Goal: Information Seeking & Learning: Learn about a topic

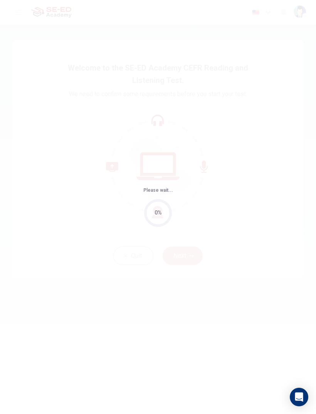
click at [313, 58] on div "Please wait... 0%" at bounding box center [158, 207] width 316 height 414
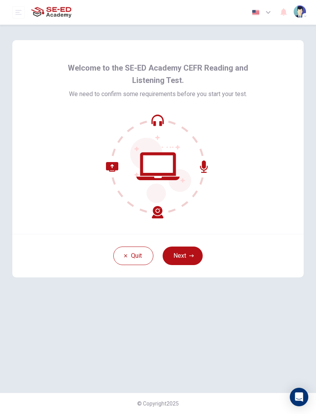
click at [190, 253] on icon "button" at bounding box center [191, 255] width 5 height 5
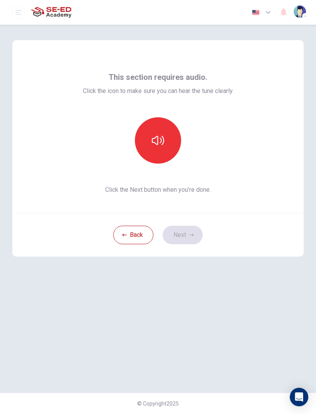
click at [164, 139] on icon "button" at bounding box center [158, 140] width 12 height 9
click at [167, 141] on button "button" at bounding box center [158, 140] width 46 height 46
click at [150, 148] on button "button" at bounding box center [158, 140] width 46 height 46
click at [168, 142] on button "button" at bounding box center [158, 140] width 46 height 46
click at [185, 235] on button "Next" at bounding box center [183, 235] width 40 height 19
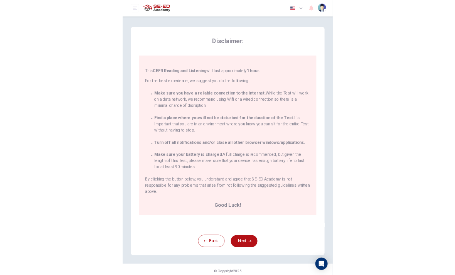
scroll to position [56, 0]
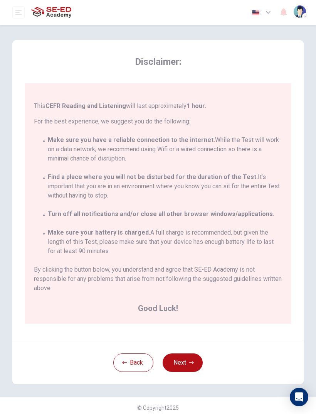
click at [183, 361] on button "Next" at bounding box center [183, 362] width 40 height 19
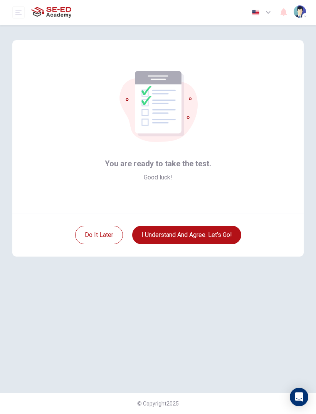
click at [164, 238] on button "I understand and agree. Let’s go!" at bounding box center [186, 235] width 109 height 19
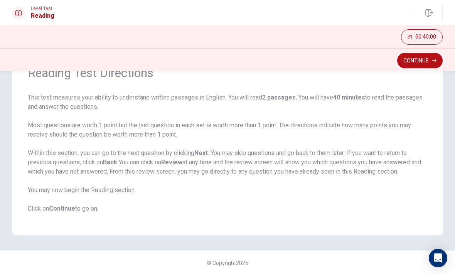
scroll to position [43, 0]
click at [316, 60] on button "Continue" at bounding box center [420, 60] width 46 height 15
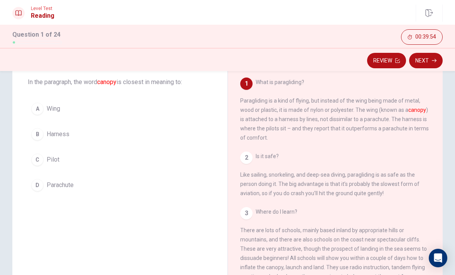
scroll to position [0, 0]
click at [47, 109] on span "Wing" at bounding box center [53, 108] width 13 height 9
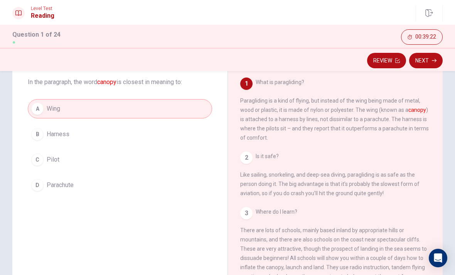
click at [316, 63] on button "Next" at bounding box center [426, 60] width 34 height 15
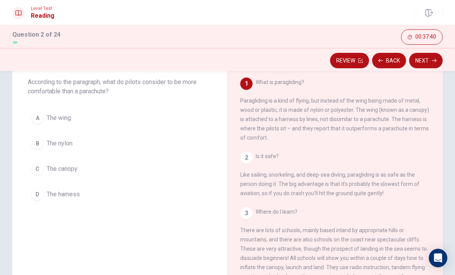
click at [51, 211] on div "Question 2 According to the paragraph, what do pilots consider to be more comfo…" at bounding box center [119, 130] width 215 height 173
click at [74, 190] on span "The harness" at bounding box center [63, 194] width 33 height 9
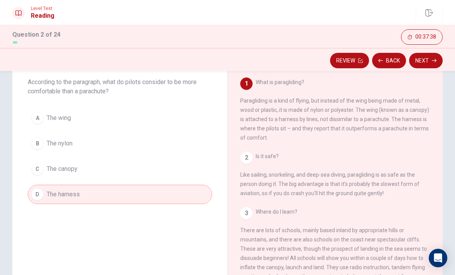
click at [66, 187] on button "D The harness" at bounding box center [120, 194] width 184 height 19
click at [316, 64] on button "Next" at bounding box center [426, 60] width 34 height 15
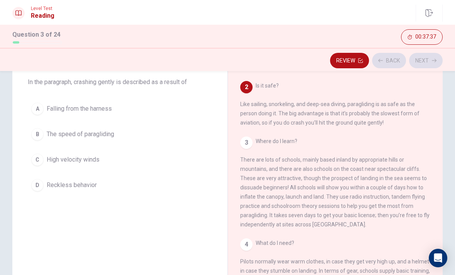
scroll to position [77, 0]
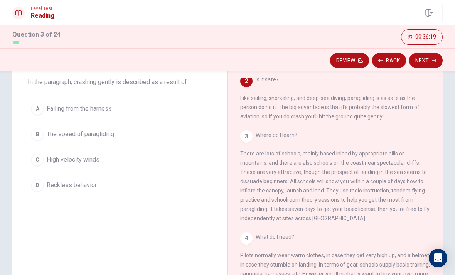
click at [103, 99] on button "A Falling from the harness" at bounding box center [120, 108] width 184 height 19
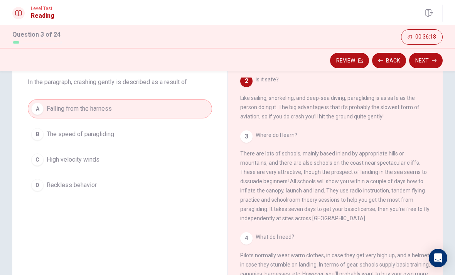
click at [316, 58] on button "Next" at bounding box center [426, 60] width 34 height 15
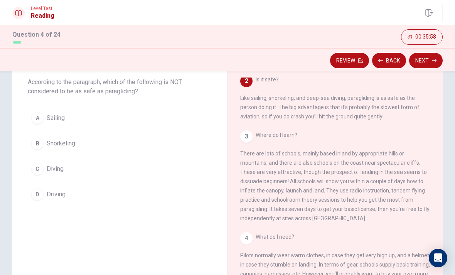
click at [80, 189] on button "D Driving" at bounding box center [120, 194] width 184 height 19
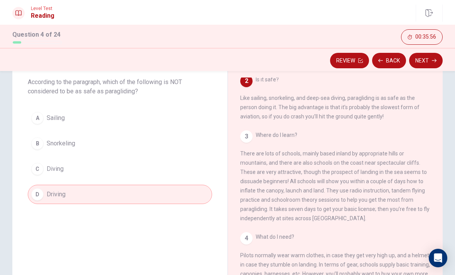
click at [316, 62] on icon "button" at bounding box center [434, 60] width 5 height 5
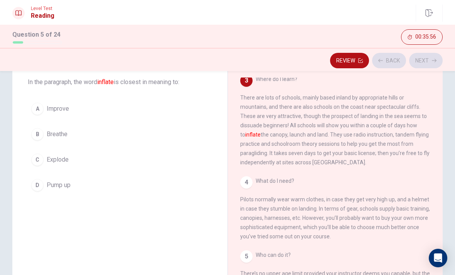
scroll to position [134, 0]
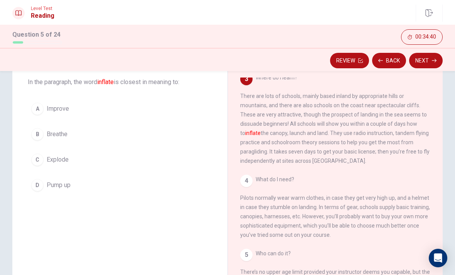
click at [81, 185] on button "D Pump up" at bounding box center [120, 184] width 184 height 19
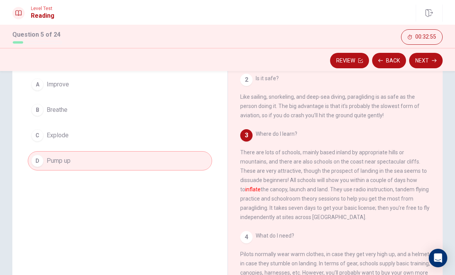
scroll to position [63, 0]
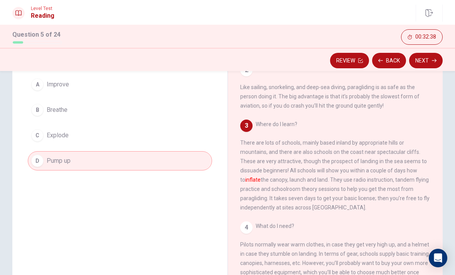
click at [146, 93] on button "A Improve" at bounding box center [120, 84] width 184 height 19
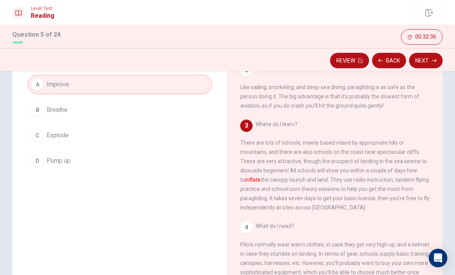
click at [316, 64] on button "Next" at bounding box center [426, 60] width 34 height 15
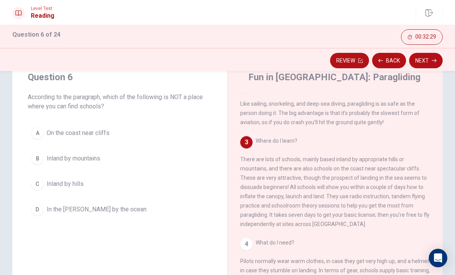
scroll to position [30, 0]
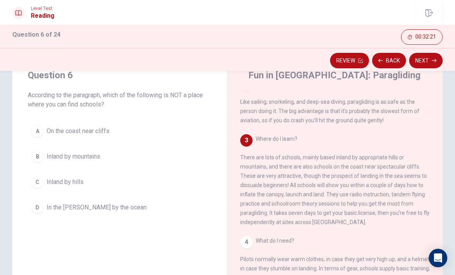
click at [78, 211] on span "In the [PERSON_NAME] by the ocean" at bounding box center [97, 207] width 100 height 9
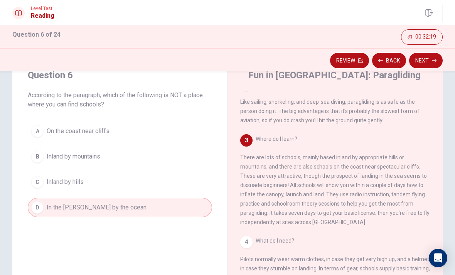
click at [316, 62] on button "Next" at bounding box center [426, 60] width 34 height 15
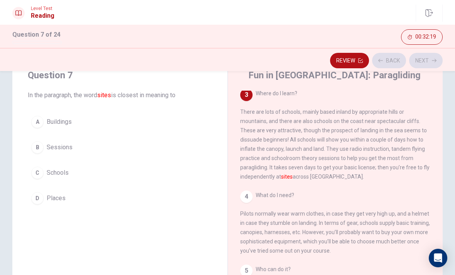
scroll to position [134, 0]
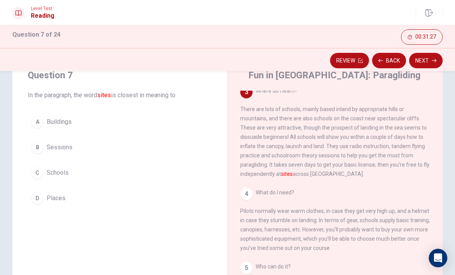
click at [108, 202] on button "D Places" at bounding box center [120, 198] width 184 height 19
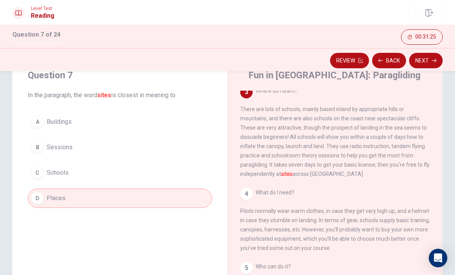
click at [316, 64] on button "Next" at bounding box center [426, 60] width 34 height 15
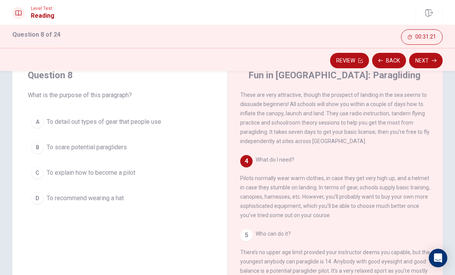
scroll to position [181, 0]
click at [42, 145] on div "B" at bounding box center [37, 147] width 12 height 12
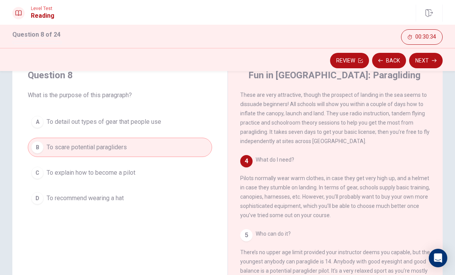
click at [316, 64] on button "Next" at bounding box center [426, 60] width 34 height 15
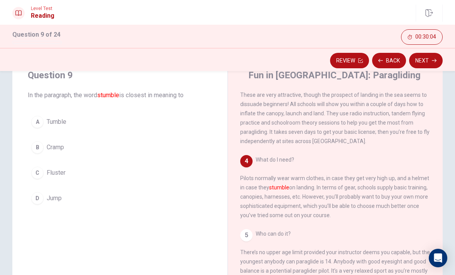
click at [100, 169] on button "C Fluster" at bounding box center [120, 172] width 184 height 19
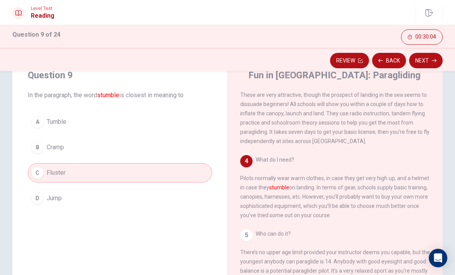
click at [316, 59] on icon "button" at bounding box center [434, 60] width 5 height 5
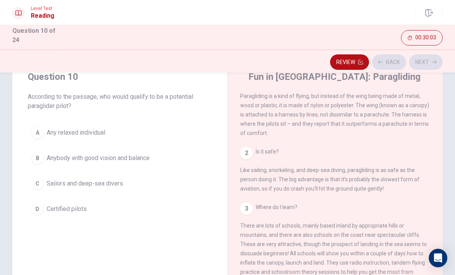
scroll to position [0, 0]
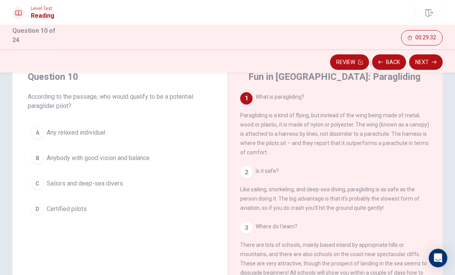
click at [39, 212] on div "D" at bounding box center [37, 209] width 12 height 12
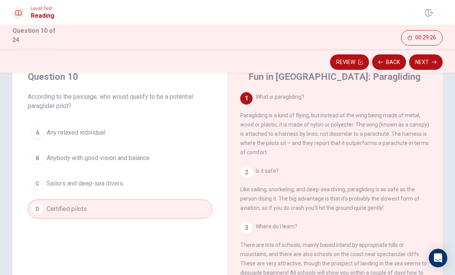
click at [316, 63] on button "Next" at bounding box center [426, 61] width 34 height 15
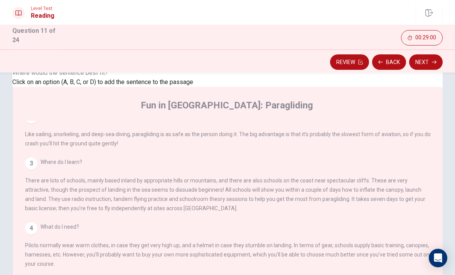
scroll to position [200, 0]
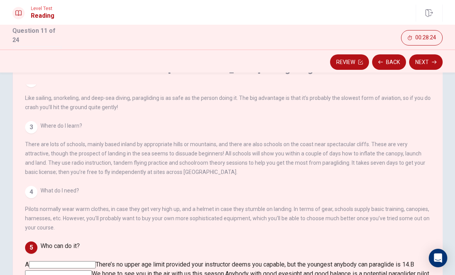
scroll to position [106, 0]
click at [96, 261] on input at bounding box center [62, 264] width 67 height 7
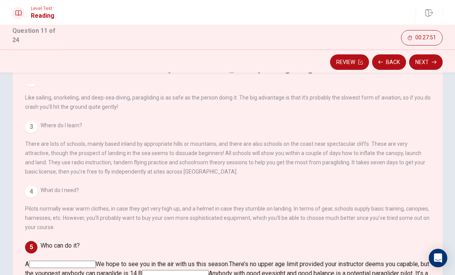
click at [316, 63] on button "Next" at bounding box center [426, 61] width 34 height 15
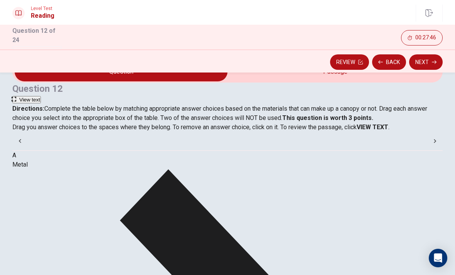
scroll to position [27, 0]
click at [41, 96] on button "View text" at bounding box center [26, 99] width 29 height 7
click at [51, 96] on span "View question" at bounding box center [35, 99] width 32 height 6
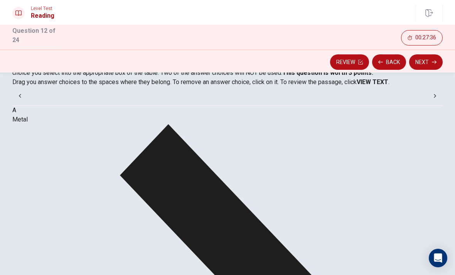
scroll to position [71, 0]
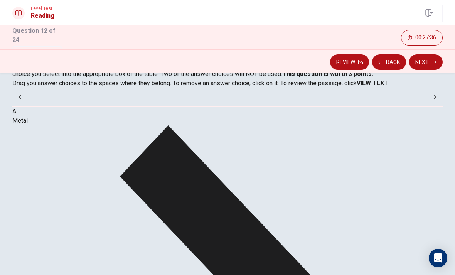
click at [316, 60] on button "Back" at bounding box center [389, 61] width 34 height 15
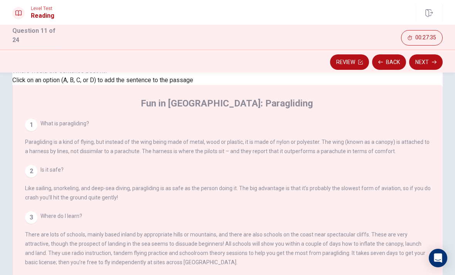
scroll to position [200, 0]
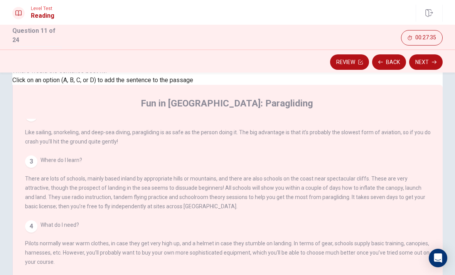
click at [316, 68] on button "Next" at bounding box center [426, 61] width 34 height 15
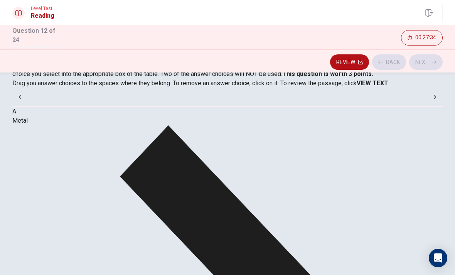
click at [316, 64] on button "Review" at bounding box center [349, 61] width 39 height 15
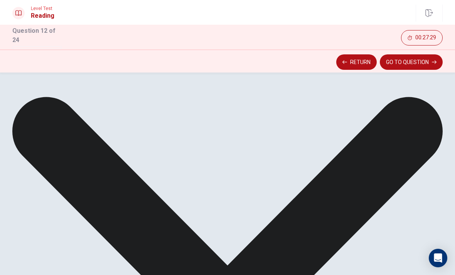
scroll to position [0, 0]
click at [316, 59] on button "GO TO QUESTION" at bounding box center [411, 61] width 63 height 15
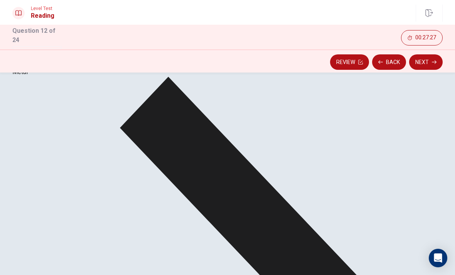
click at [316, 60] on button "Review" at bounding box center [349, 61] width 39 height 15
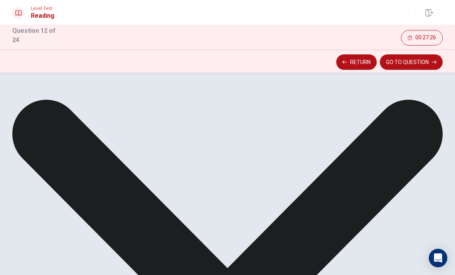
scroll to position [207, 0]
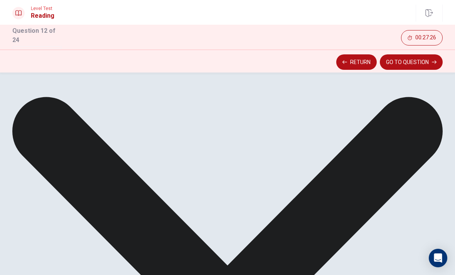
click at [316, 59] on button "Return" at bounding box center [356, 61] width 40 height 15
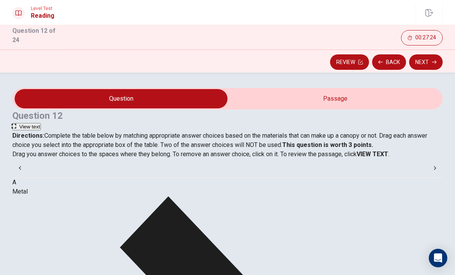
scroll to position [0, 0]
click at [40, 124] on span "View text" at bounding box center [29, 127] width 21 height 6
click at [51, 124] on span "View question" at bounding box center [35, 127] width 32 height 6
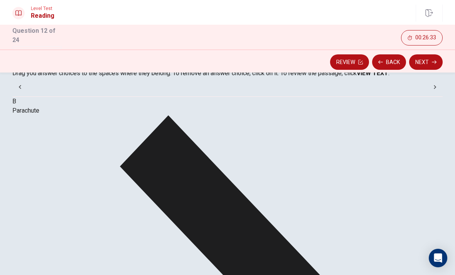
scroll to position [81, 0]
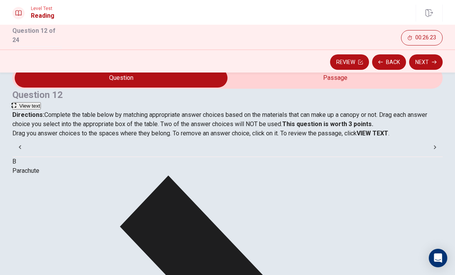
scroll to position [20, 0]
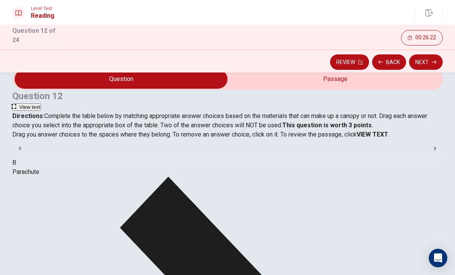
click at [40, 104] on span "View text" at bounding box center [29, 107] width 21 height 6
click at [51, 104] on span "View question" at bounding box center [35, 107] width 32 height 6
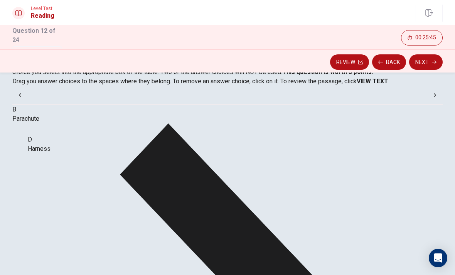
scroll to position [90, 0]
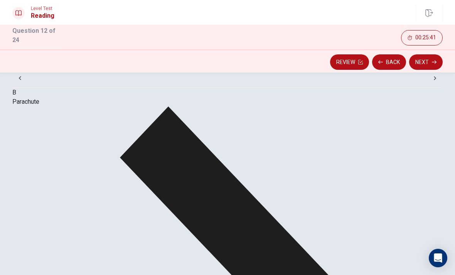
click at [316, 61] on button "Next" at bounding box center [426, 61] width 34 height 15
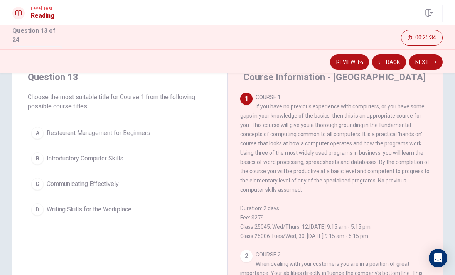
scroll to position [29, 0]
click at [119, 149] on button "B Introductory Computer Skills" at bounding box center [120, 158] width 184 height 19
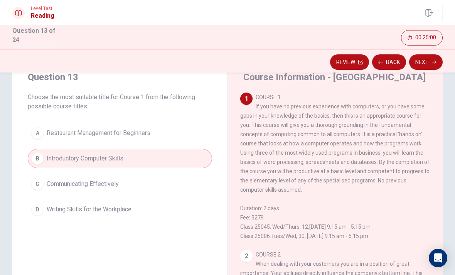
click at [316, 61] on icon "button" at bounding box center [434, 62] width 5 height 5
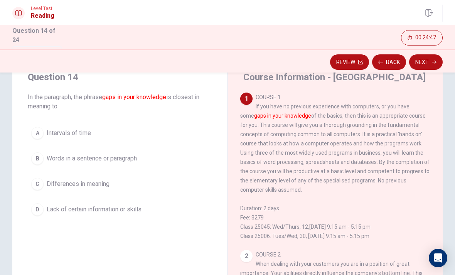
click at [128, 213] on button "D Lack of certain information or skills" at bounding box center [120, 209] width 184 height 19
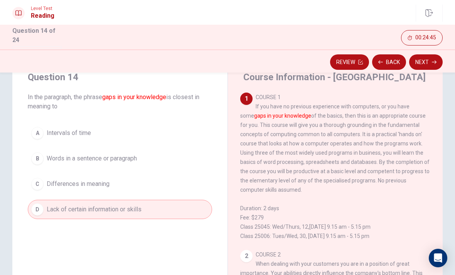
click at [316, 61] on icon "button" at bounding box center [434, 62] width 5 height 5
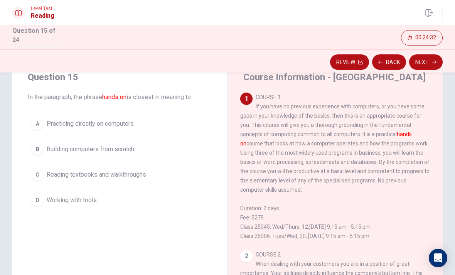
click at [126, 126] on span "Practicing directly on computers" at bounding box center [90, 123] width 87 height 9
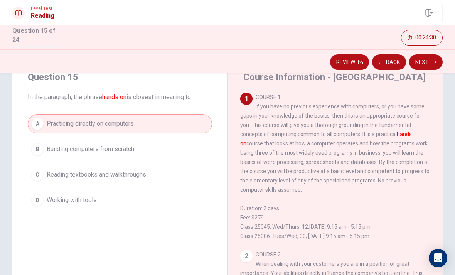
click at [316, 62] on button "Next" at bounding box center [426, 61] width 34 height 15
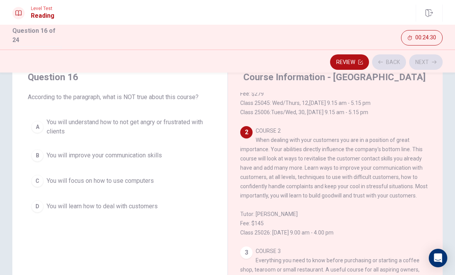
scroll to position [135, 0]
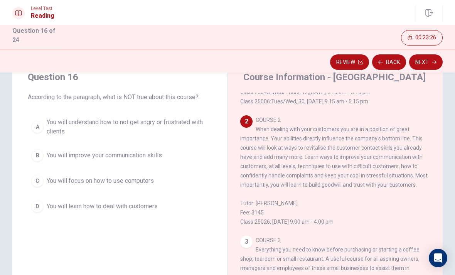
click at [138, 185] on button "C You will focus on how to use computers" at bounding box center [120, 180] width 184 height 19
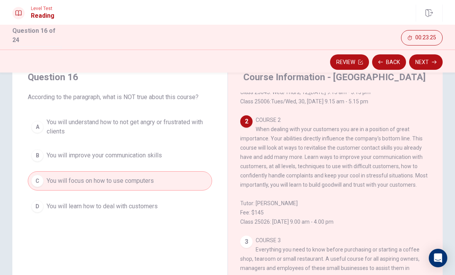
click at [316, 64] on button "Next" at bounding box center [426, 61] width 34 height 15
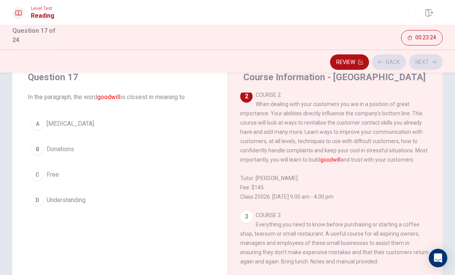
scroll to position [164, 0]
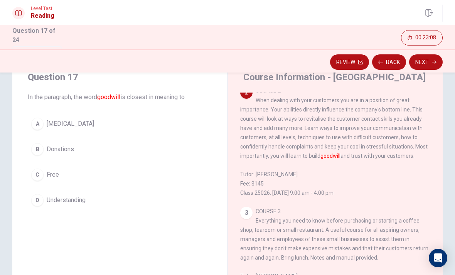
click at [36, 200] on div "D" at bounding box center [37, 200] width 12 height 12
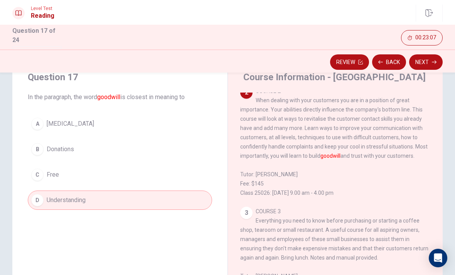
click at [316, 66] on button "Next" at bounding box center [426, 61] width 34 height 15
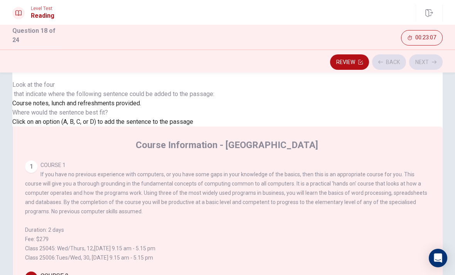
scroll to position [124, 0]
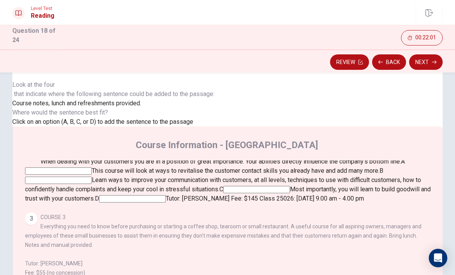
click at [92, 177] on input at bounding box center [58, 180] width 67 height 7
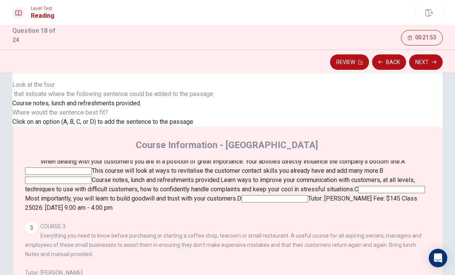
click at [316, 193] on span "C" at bounding box center [356, 189] width 4 height 7
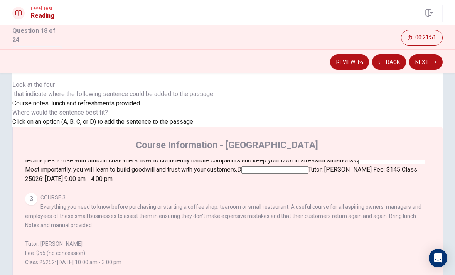
scroll to position [154, 0]
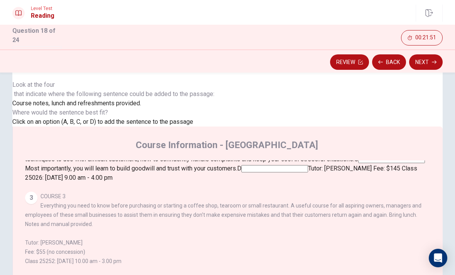
click at [316, 163] on input at bounding box center [391, 159] width 67 height 7
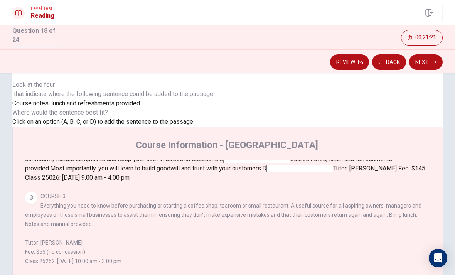
click at [92, 149] on input at bounding box center [58, 150] width 67 height 7
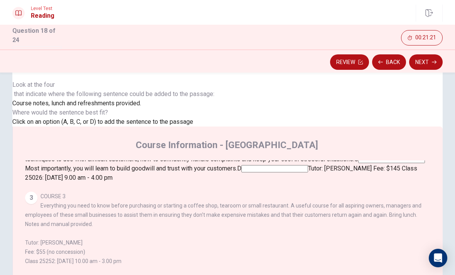
click at [316, 66] on button "Next" at bounding box center [426, 61] width 34 height 15
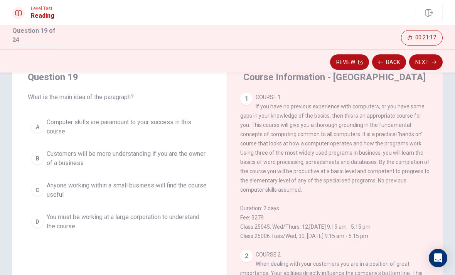
click at [316, 67] on button "Back" at bounding box center [389, 61] width 34 height 15
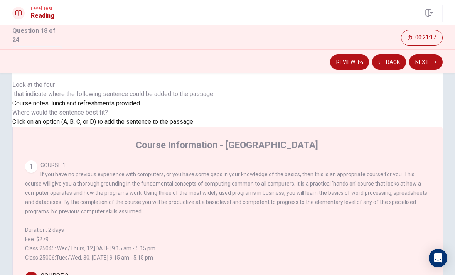
scroll to position [124, 0]
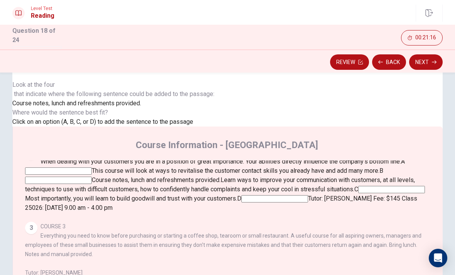
click at [316, 67] on button "Next" at bounding box center [426, 61] width 34 height 15
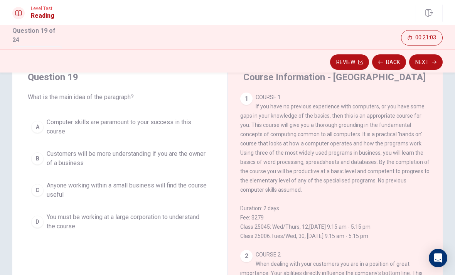
click at [159, 121] on span "Computer skills are paramount to your success in this course" at bounding box center [128, 127] width 162 height 19
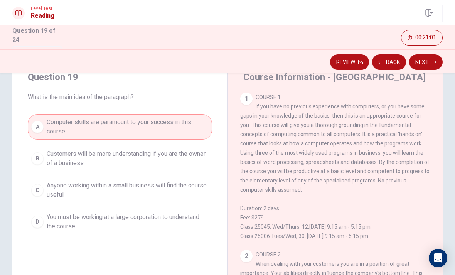
click at [316, 60] on icon "button" at bounding box center [434, 62] width 5 height 5
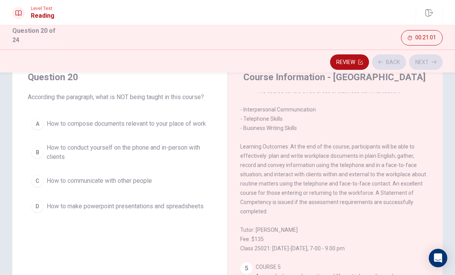
scroll to position [423, 0]
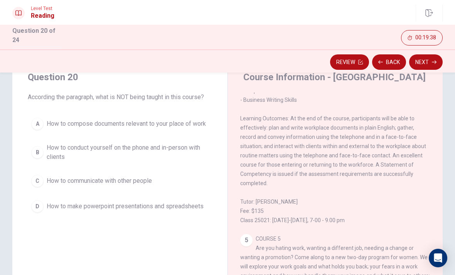
click at [52, 208] on span "How to make powerpoint presentations and spreadsheets" at bounding box center [125, 206] width 157 height 9
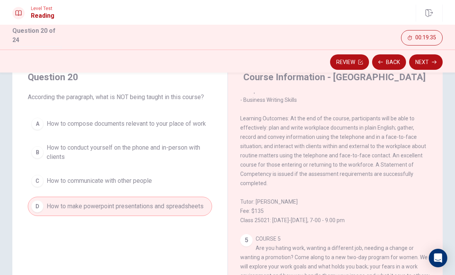
click at [316, 63] on button "Next" at bounding box center [426, 61] width 34 height 15
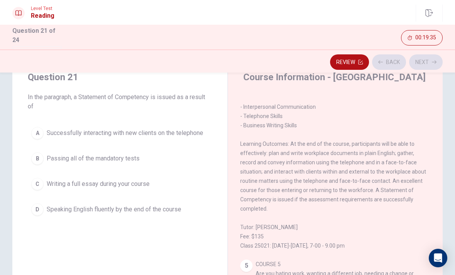
scroll to position [394, 0]
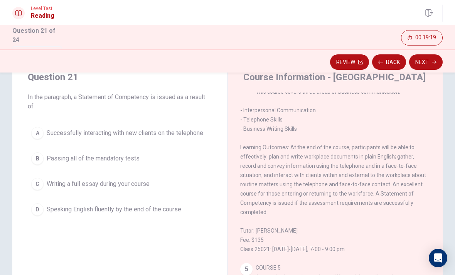
click at [128, 165] on button "B Passing all of the mandatory tests" at bounding box center [120, 158] width 184 height 19
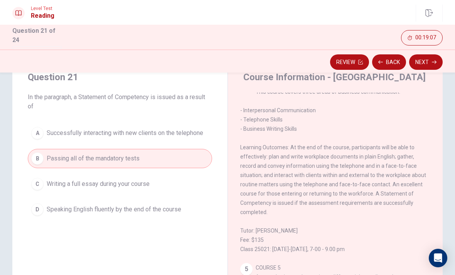
click at [316, 62] on button "Next" at bounding box center [426, 61] width 34 height 15
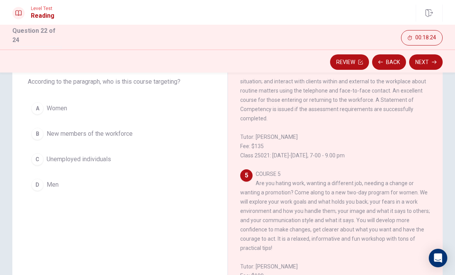
scroll to position [45, 0]
click at [82, 106] on button "A Women" at bounding box center [120, 108] width 184 height 19
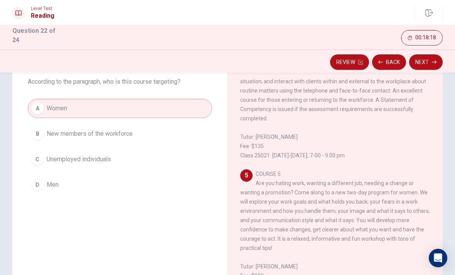
click at [316, 63] on button "Next" at bounding box center [426, 61] width 34 height 15
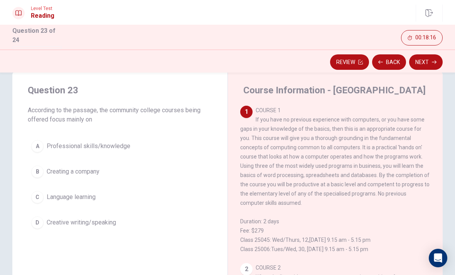
scroll to position [16, 0]
click at [137, 148] on button "A Professional skills/knowledge" at bounding box center [120, 146] width 184 height 19
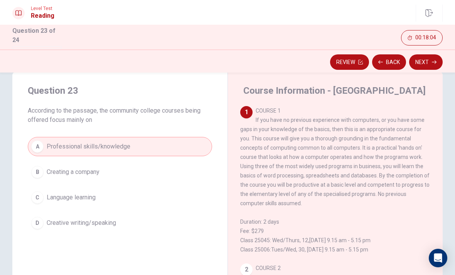
click at [316, 65] on button "Next" at bounding box center [426, 61] width 34 height 15
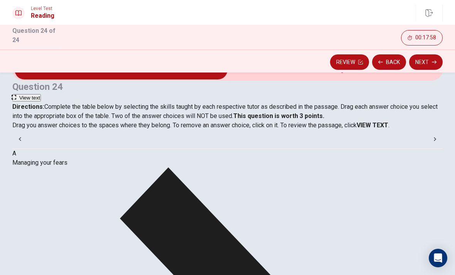
scroll to position [29, 0]
click at [40, 95] on span "View text" at bounding box center [29, 98] width 21 height 6
click at [51, 95] on span "View question" at bounding box center [35, 98] width 32 height 6
click at [41, 94] on button "View text" at bounding box center [26, 97] width 29 height 7
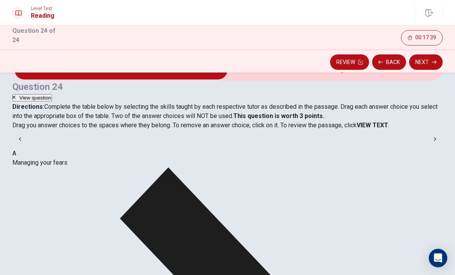
click at [52, 94] on button "View question" at bounding box center [32, 97] width 40 height 7
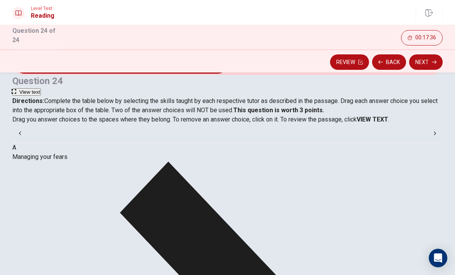
scroll to position [24, 0]
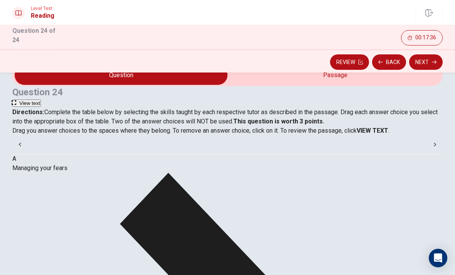
click at [40, 100] on span "View text" at bounding box center [29, 103] width 21 height 6
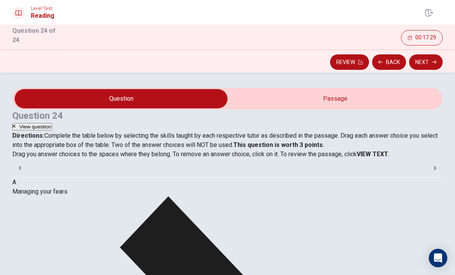
scroll to position [0, 0]
click at [51, 124] on span "View question" at bounding box center [35, 127] width 32 height 6
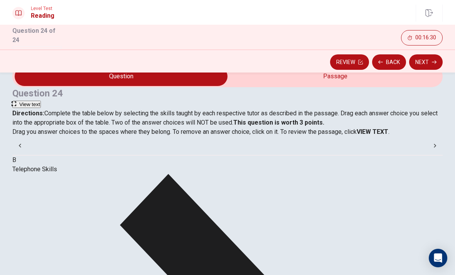
scroll to position [22, 0]
click at [40, 101] on span "View text" at bounding box center [29, 104] width 21 height 6
click at [51, 101] on span "View question" at bounding box center [35, 104] width 32 height 6
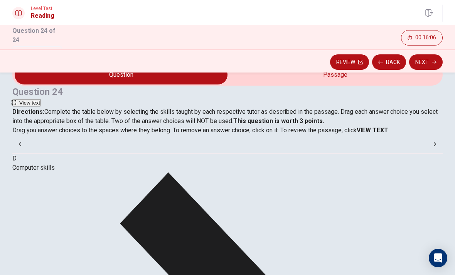
scroll to position [24, 0]
click at [40, 100] on span "View text" at bounding box center [29, 103] width 21 height 6
click at [52, 99] on button "View question" at bounding box center [32, 102] width 40 height 7
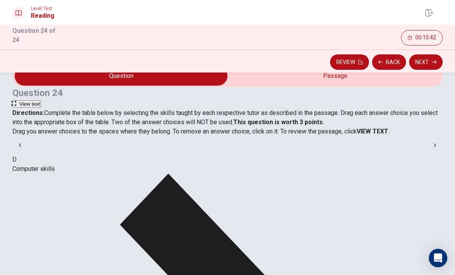
scroll to position [23, 0]
click at [40, 101] on span "View text" at bounding box center [29, 104] width 21 height 6
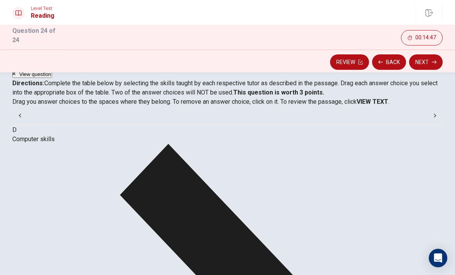
scroll to position [0, 0]
click at [316, 65] on button "Next" at bounding box center [426, 61] width 34 height 15
click at [316, 61] on icon "button" at bounding box center [360, 62] width 5 height 5
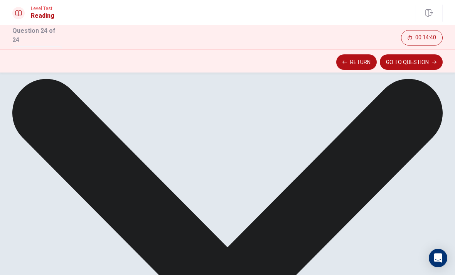
scroll to position [305, 0]
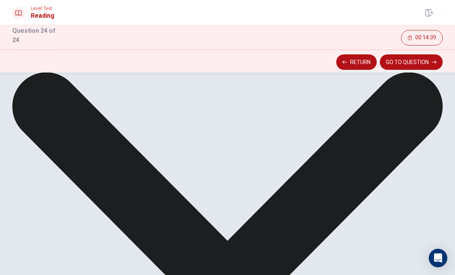
click at [316, 62] on button "Return" at bounding box center [356, 61] width 40 height 15
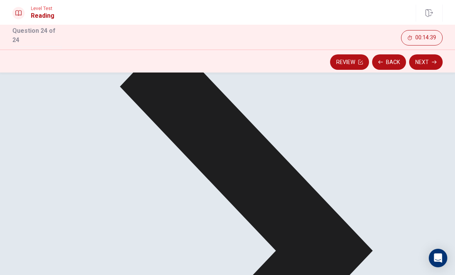
scroll to position [120, 0]
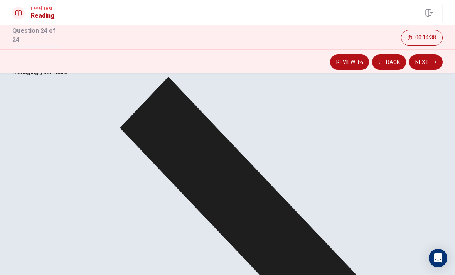
click at [316, 59] on button "Back" at bounding box center [389, 61] width 34 height 15
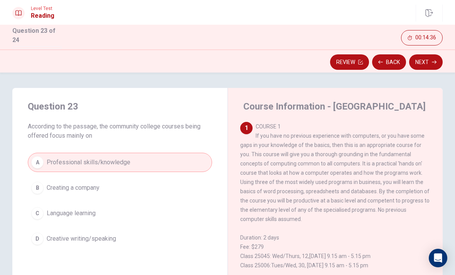
click at [316, 171] on div "1 COURSE 1 If you have no previous experience with computers, or you have some …" at bounding box center [335, 196] width 191 height 148
click at [316, 67] on button "Next" at bounding box center [426, 61] width 34 height 15
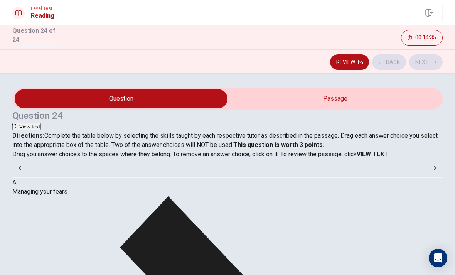
click at [41, 123] on button "View text" at bounding box center [26, 126] width 29 height 7
click at [51, 124] on span "View question" at bounding box center [35, 127] width 32 height 6
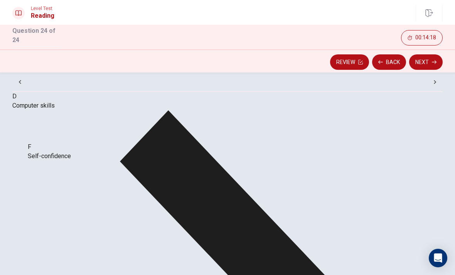
scroll to position [86, 0]
click at [316, 66] on button "Next" at bounding box center [426, 61] width 34 height 15
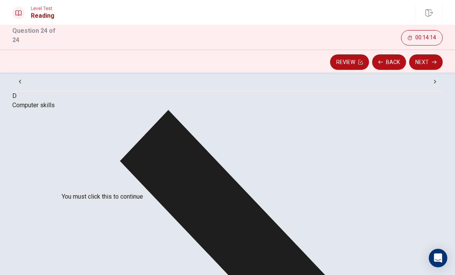
click at [148, 205] on input "You must click this to continue" at bounding box center [227, 137] width 455 height 275
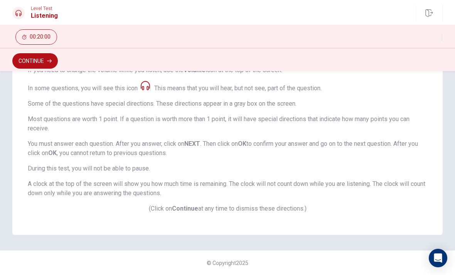
scroll to position [141, 0]
click at [32, 61] on button "Continue" at bounding box center [35, 60] width 46 height 15
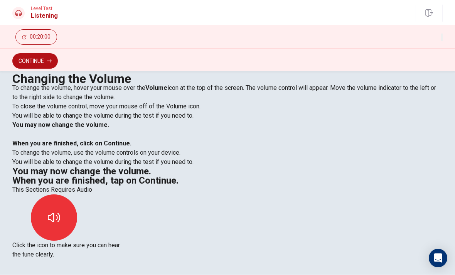
scroll to position [15, 0]
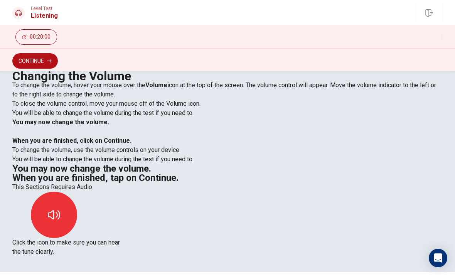
click at [60, 209] on icon "button" at bounding box center [54, 215] width 12 height 12
click at [77, 192] on button "button" at bounding box center [54, 215] width 46 height 46
click at [60, 209] on icon "button" at bounding box center [54, 215] width 12 height 12
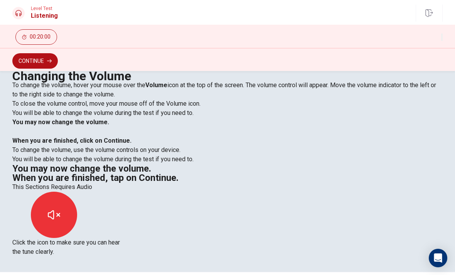
click at [52, 60] on icon "button" at bounding box center [49, 60] width 5 height 3
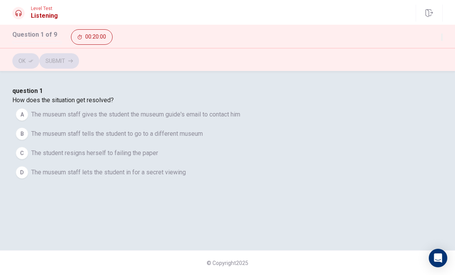
scroll to position [24, 0]
click at [240, 119] on span "The museum staff gives the student the museum guide's email to contact him" at bounding box center [135, 114] width 209 height 9
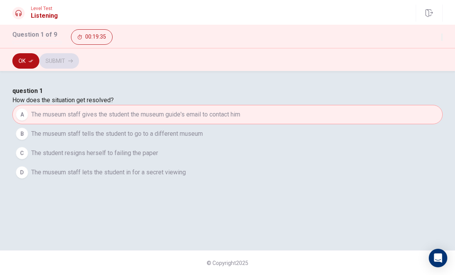
scroll to position [0, 0]
click at [316, 62] on div "Ok Submit" at bounding box center [227, 60] width 430 height 15
click at [29, 59] on icon "button" at bounding box center [31, 61] width 5 height 5
click at [79, 59] on button "Submit" at bounding box center [59, 60] width 40 height 15
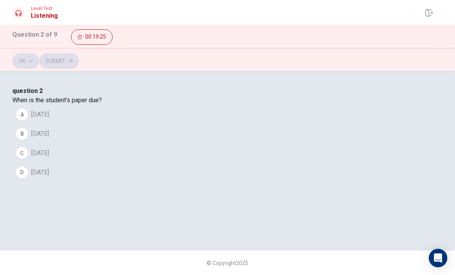
click at [181, 143] on button "B [DATE]" at bounding box center [227, 133] width 430 height 19
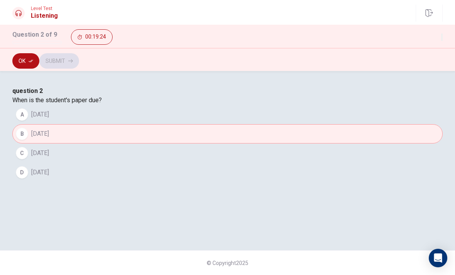
click at [25, 62] on button "Ok" at bounding box center [25, 60] width 27 height 15
click at [79, 62] on button "Submit" at bounding box center [59, 60] width 40 height 15
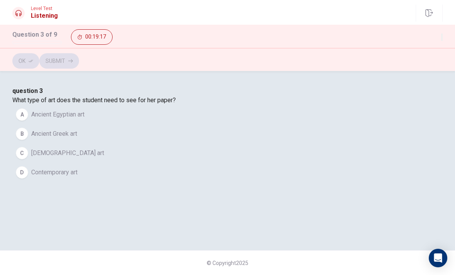
click at [275, 163] on button "C Native American art" at bounding box center [227, 152] width 430 height 19
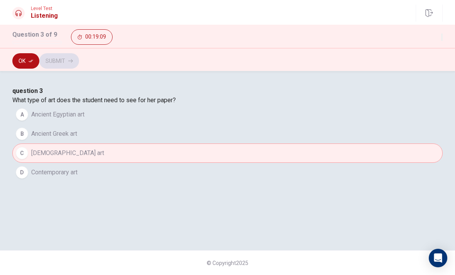
click at [272, 182] on button "D Contemporary art" at bounding box center [227, 172] width 430 height 19
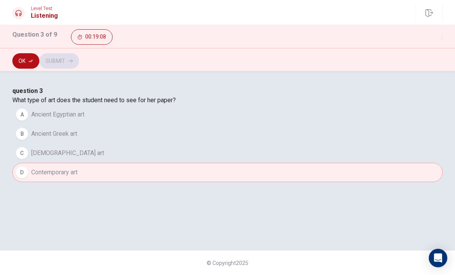
click at [295, 143] on button "B Ancient Greek art" at bounding box center [227, 133] width 430 height 19
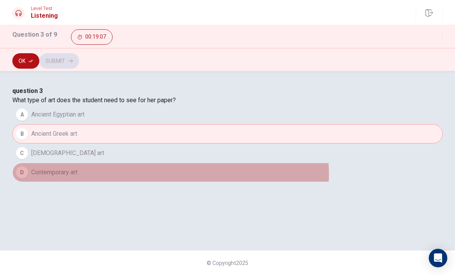
click at [272, 182] on button "D Contemporary art" at bounding box center [227, 172] width 430 height 19
click at [281, 143] on button "B Ancient Greek art" at bounding box center [227, 133] width 430 height 19
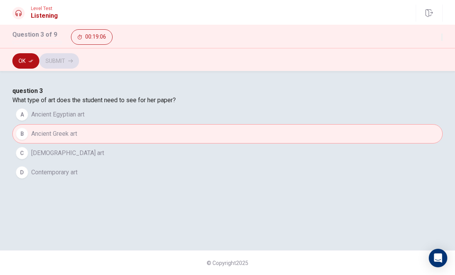
click at [284, 143] on button "B Ancient Greek art" at bounding box center [227, 133] width 430 height 19
click at [291, 124] on button "A Ancient Egyptian art" at bounding box center [227, 114] width 430 height 19
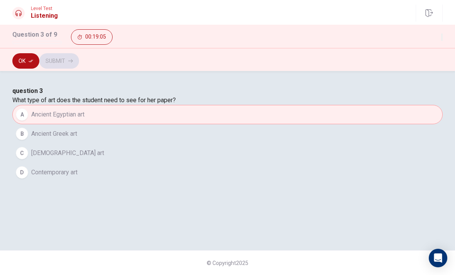
click at [291, 124] on button "A Ancient Egyptian art" at bounding box center [227, 114] width 430 height 19
click at [270, 163] on button "C Native American art" at bounding box center [227, 152] width 430 height 19
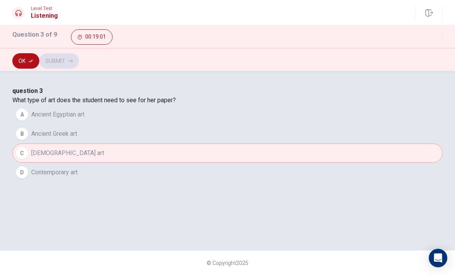
click at [18, 56] on button "Ok" at bounding box center [25, 60] width 27 height 15
click at [79, 61] on button "Submit" at bounding box center [59, 60] width 40 height 15
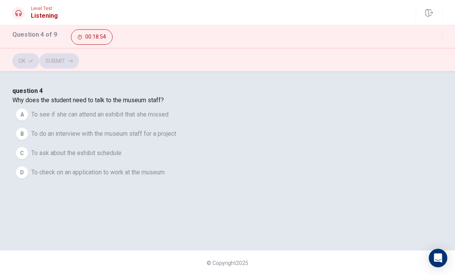
click at [176, 138] on span "To do an interview with the museum staff for a project" at bounding box center [103, 133] width 145 height 9
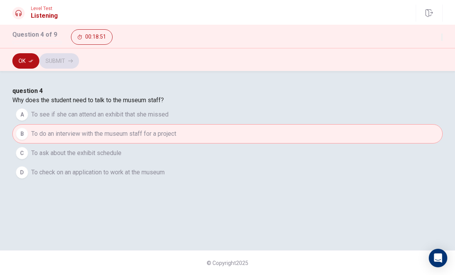
click at [25, 62] on button "Ok" at bounding box center [25, 60] width 27 height 15
click at [79, 60] on button "Submit" at bounding box center [59, 60] width 40 height 15
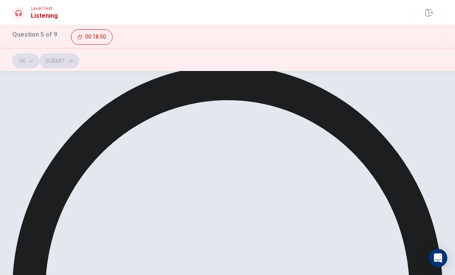
scroll to position [39, 0]
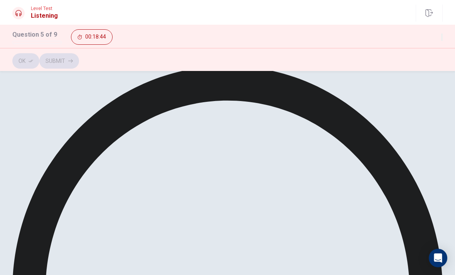
click at [35, 62] on button "Ok" at bounding box center [25, 60] width 27 height 15
click at [73, 61] on icon "button" at bounding box center [70, 60] width 5 height 3
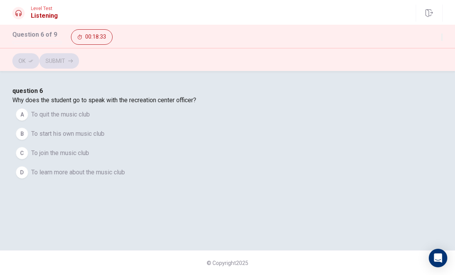
scroll to position [35, 0]
click at [89, 158] on span "To join the music club" at bounding box center [60, 152] width 58 height 9
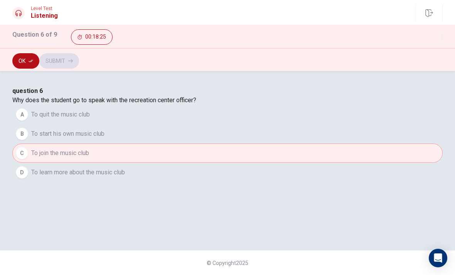
click at [25, 63] on button "Ok" at bounding box center [25, 60] width 27 height 15
click at [79, 66] on button "Submit" at bounding box center [59, 60] width 40 height 15
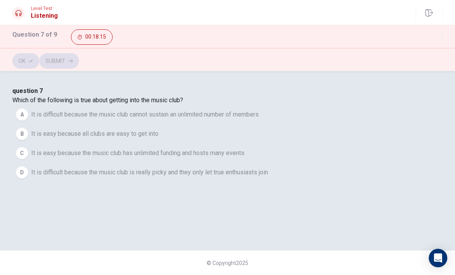
click at [268, 177] on span "It is difficult because the music club is really picky and they only let true e…" at bounding box center [149, 172] width 237 height 9
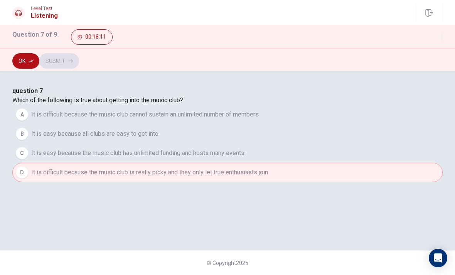
click at [28, 63] on button "Ok" at bounding box center [25, 60] width 27 height 15
click at [79, 59] on button "Submit" at bounding box center [59, 60] width 40 height 15
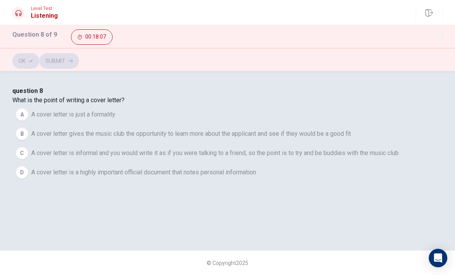
click at [316, 138] on span "A cover letter gives the music club the opportunity to learn more about the app…" at bounding box center [191, 133] width 320 height 9
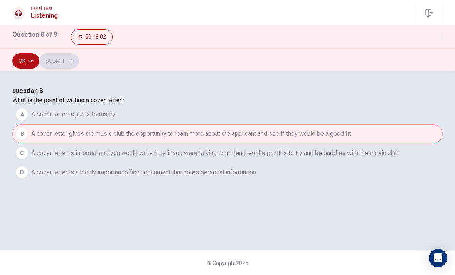
click at [26, 62] on button "Ok" at bounding box center [25, 60] width 27 height 15
click at [79, 64] on button "Submit" at bounding box center [59, 60] width 40 height 15
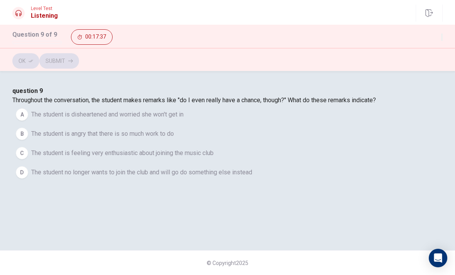
click at [116, 124] on button "A The student is disheartened and worried she won't get in" at bounding box center [227, 114] width 430 height 19
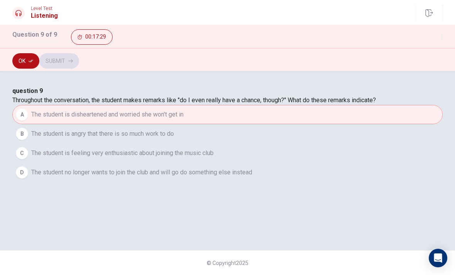
click at [30, 64] on button "Ok" at bounding box center [25, 60] width 27 height 15
click at [79, 56] on button "Submit" at bounding box center [59, 60] width 40 height 15
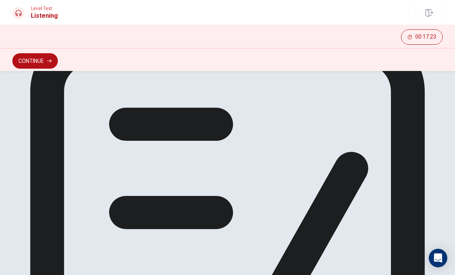
scroll to position [56, 0]
click at [32, 59] on button "Continue" at bounding box center [35, 60] width 46 height 15
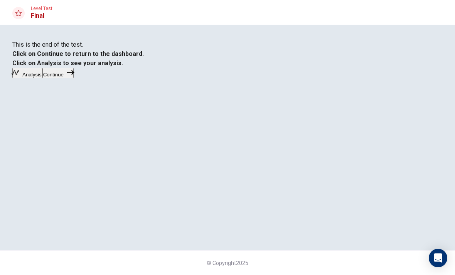
scroll to position [6, 0]
click at [74, 76] on icon "button" at bounding box center [71, 73] width 8 height 8
